Goal: Information Seeking & Learning: Compare options

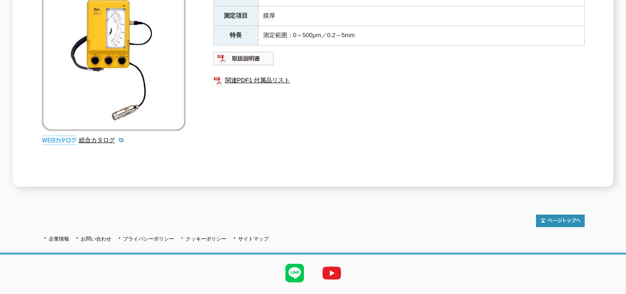
scroll to position [93, 0]
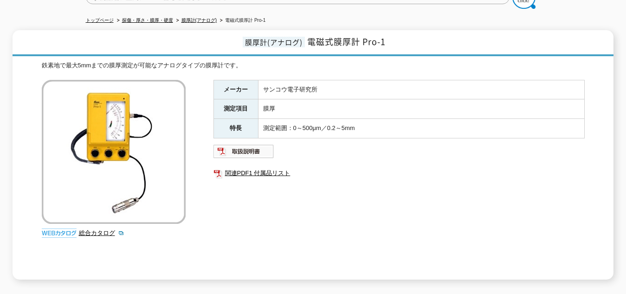
click at [244, 206] on div "メーカー サンコウ電子研究所 測定項目 膜厚 特長 測定範囲：0～500μm／0.2～5mm 関連PDF1 付属品リスト" at bounding box center [398, 179] width 371 height 199
click at [262, 144] on img at bounding box center [243, 151] width 61 height 15
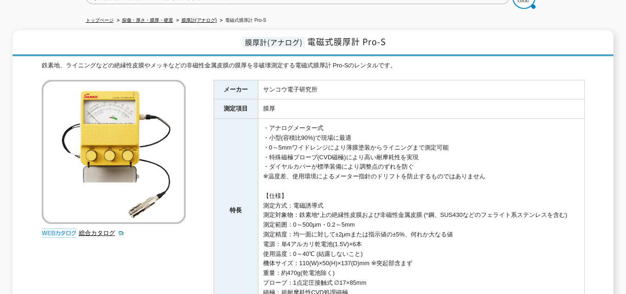
scroll to position [46, 0]
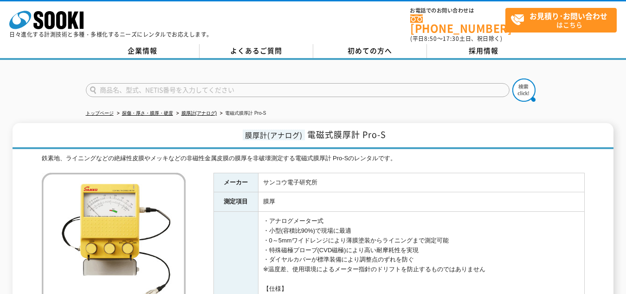
scroll to position [46, 0]
